Goal: Task Accomplishment & Management: Use online tool/utility

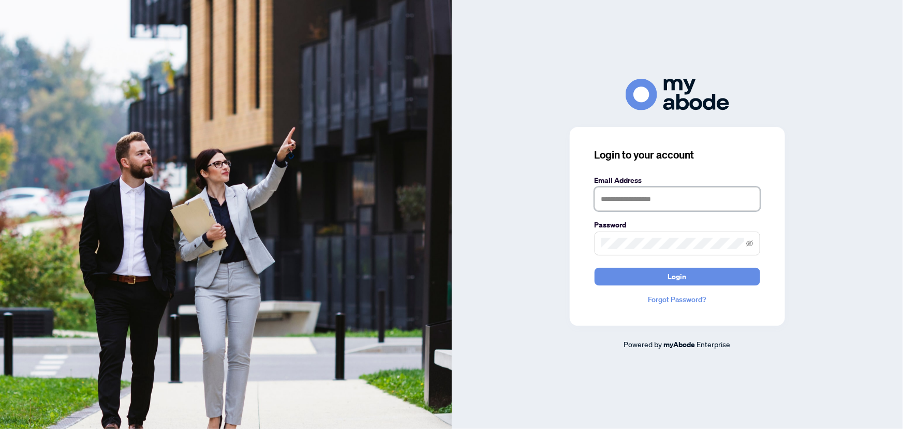
type input "**********"
click at [686, 278] on span "Login" at bounding box center [677, 276] width 19 height 17
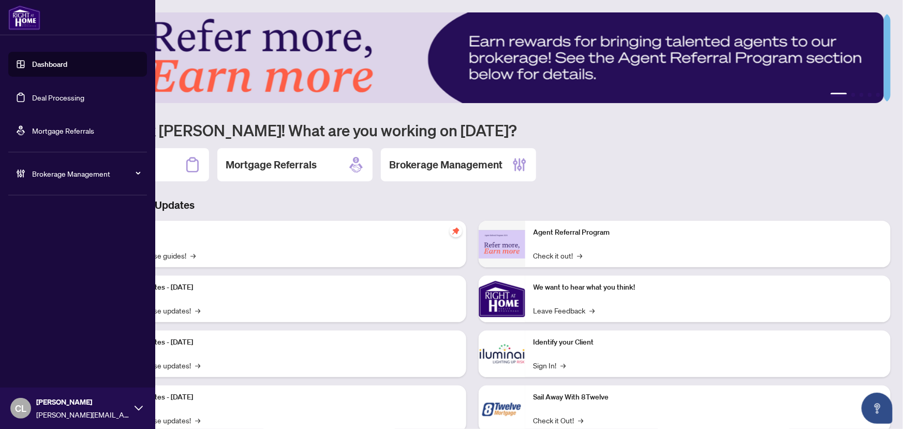
click at [32, 97] on link "Deal Processing" at bounding box center [58, 97] width 52 height 9
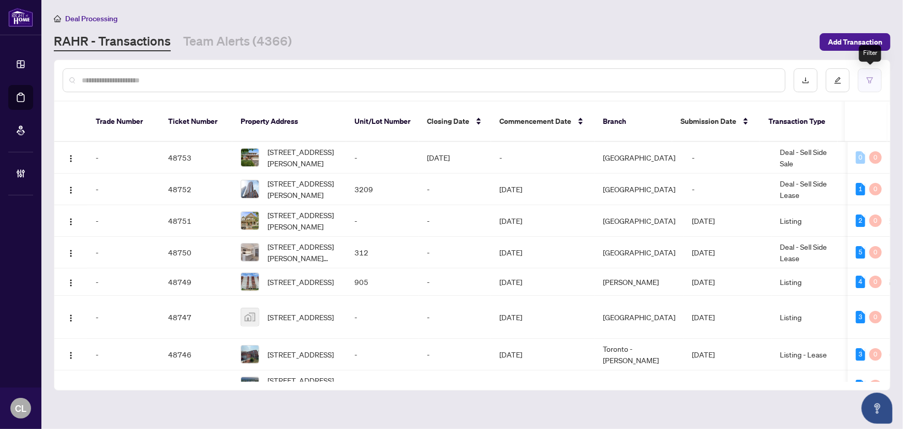
click at [865, 77] on button "button" at bounding box center [870, 80] width 24 height 24
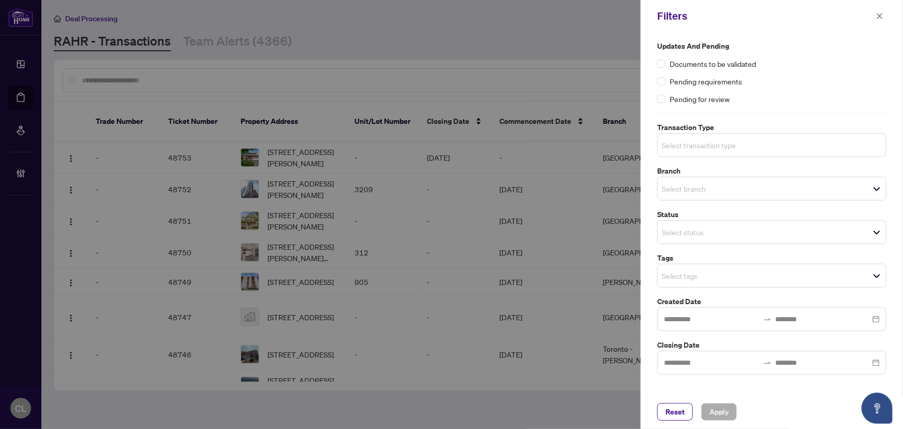
click at [719, 142] on input "search" at bounding box center [698, 145] width 72 height 12
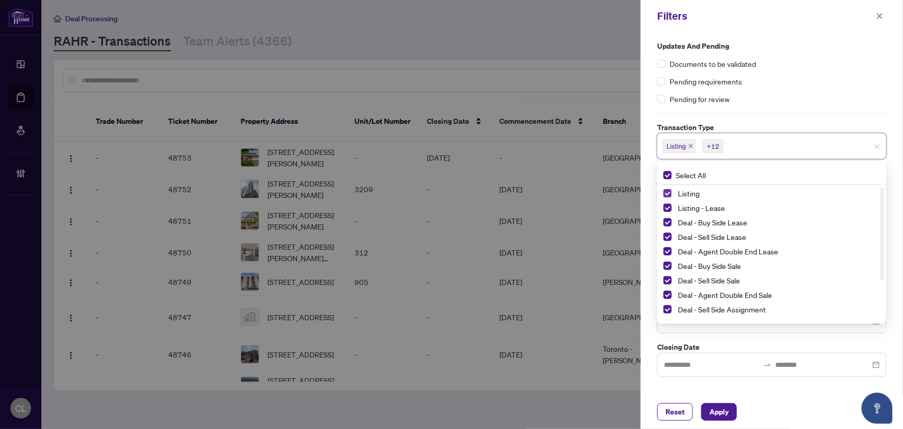
click at [669, 196] on span "Select Listing" at bounding box center [667, 193] width 8 height 8
click at [669, 204] on span "Select Listing - Lease" at bounding box center [667, 207] width 8 height 8
drag, startPoint x: 671, startPoint y: 281, endPoint x: 668, endPoint y: 295, distance: 14.3
click at [671, 282] on span "Select Deal - Referral Lease" at bounding box center [667, 282] width 8 height 8
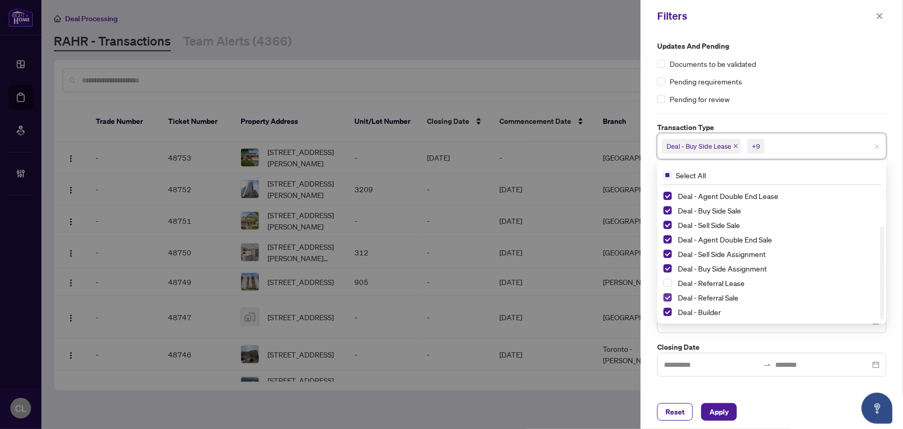
click at [668, 295] on span "Select Deal - Referral Sale" at bounding box center [667, 297] width 8 height 8
click at [671, 310] on span "Select Deal - Builder" at bounding box center [667, 311] width 8 height 8
click at [595, 68] on div at bounding box center [451, 214] width 903 height 429
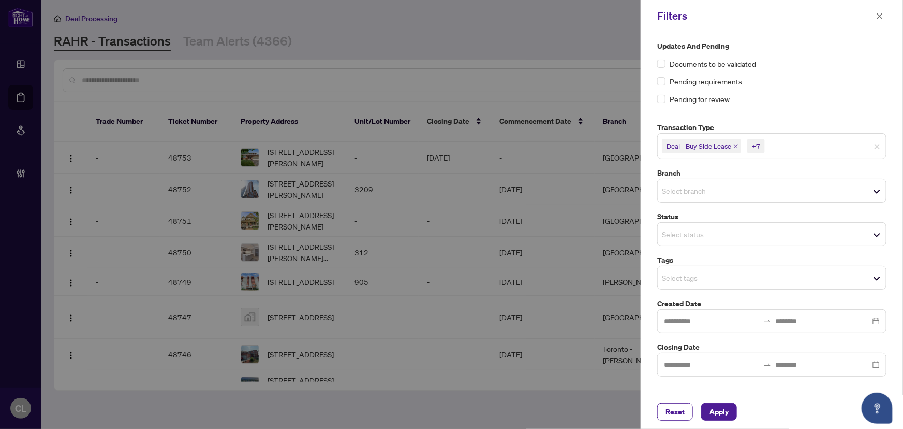
click at [734, 191] on input "search" at bounding box center [698, 190] width 72 height 12
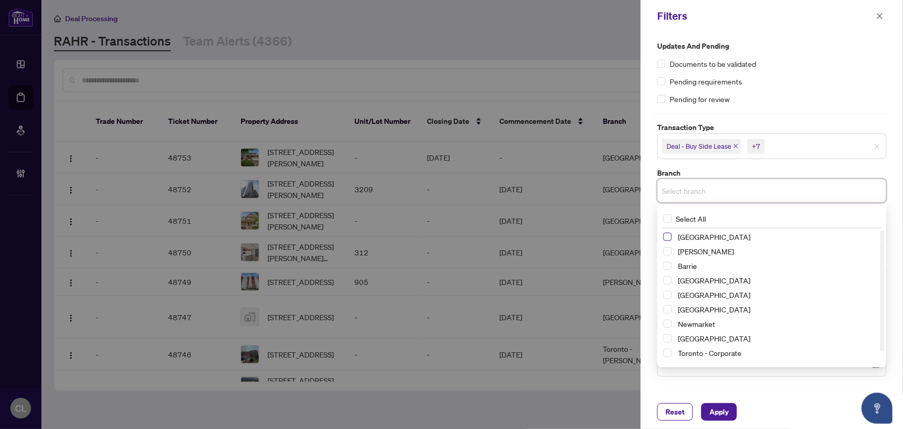
click at [668, 237] on span "Select Richmond Hill" at bounding box center [667, 236] width 8 height 8
click at [670, 254] on span "Select Vaughan" at bounding box center [667, 253] width 8 height 8
click at [670, 264] on span "Select Barrie" at bounding box center [667, 267] width 8 height 8
click at [668, 295] on span "Select Durham" at bounding box center [667, 296] width 8 height 8
click at [668, 338] on span "Select Ottawa" at bounding box center [667, 340] width 8 height 8
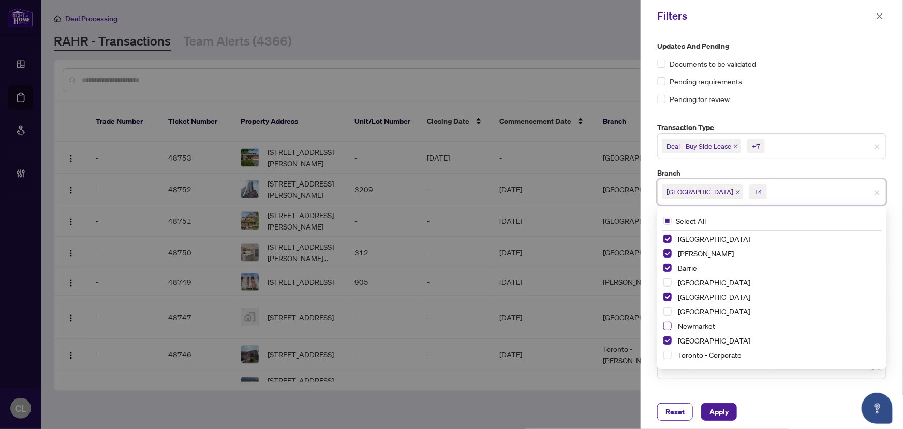
click at [667, 325] on span "Select Newmarket" at bounding box center [667, 325] width 8 height 8
click at [593, 79] on div at bounding box center [451, 214] width 903 height 429
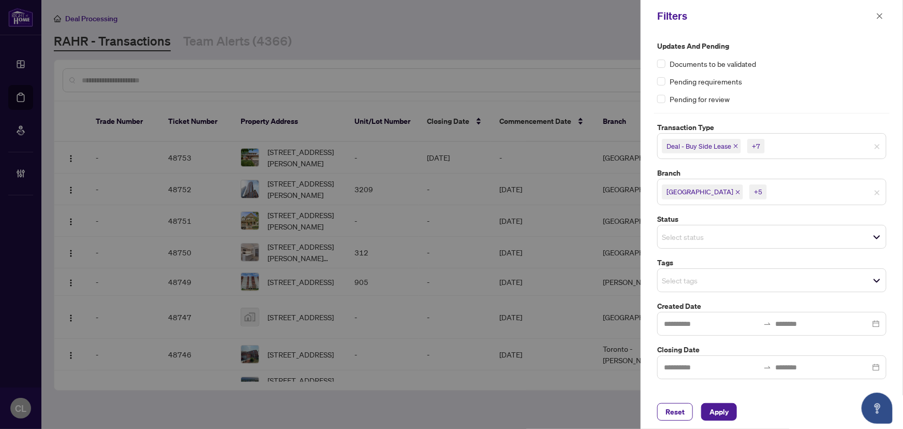
click at [701, 275] on input "search" at bounding box center [698, 280] width 72 height 12
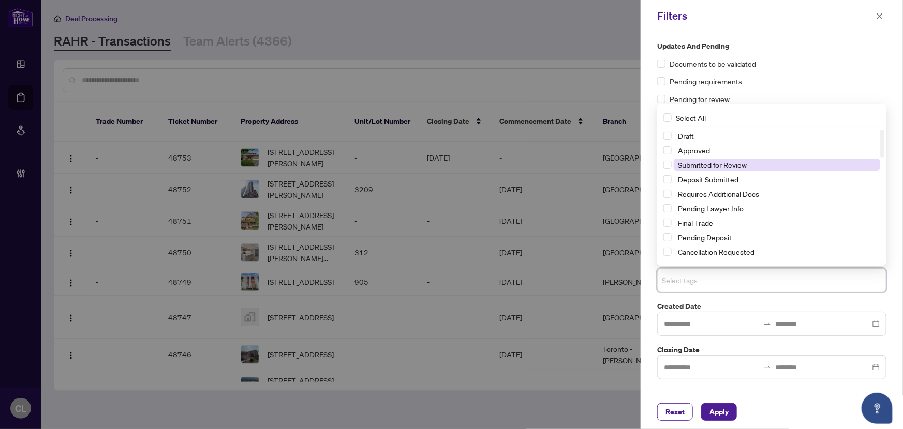
click at [730, 165] on span "Submitted for Review" at bounding box center [712, 164] width 69 height 9
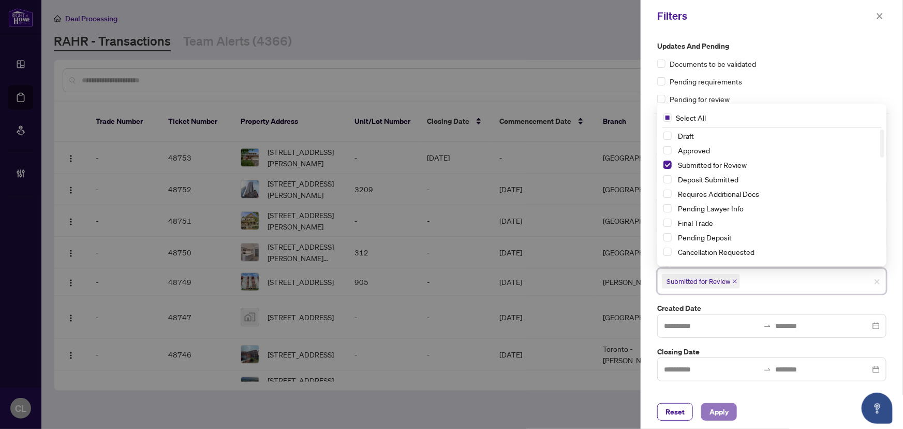
click at [714, 405] on span "Apply" at bounding box center [719, 411] width 19 height 17
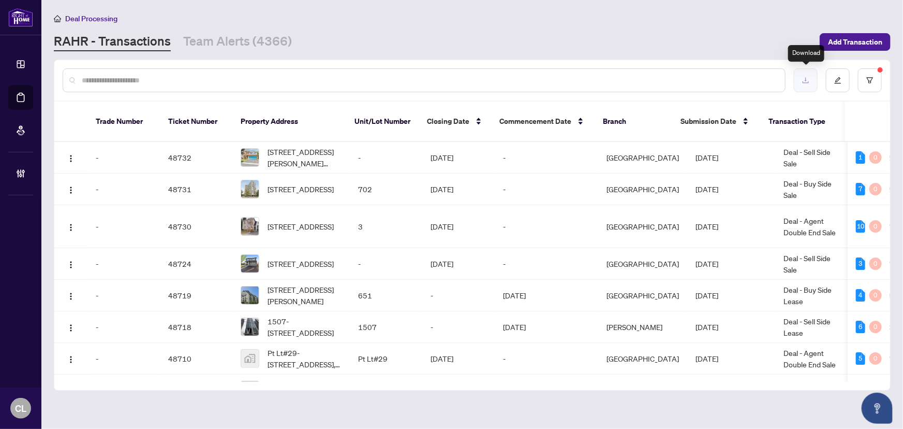
click at [806, 79] on icon "download" at bounding box center [806, 81] width 6 height 6
click at [802, 79] on icon "download" at bounding box center [805, 80] width 7 height 7
